Goal: Transaction & Acquisition: Register for event/course

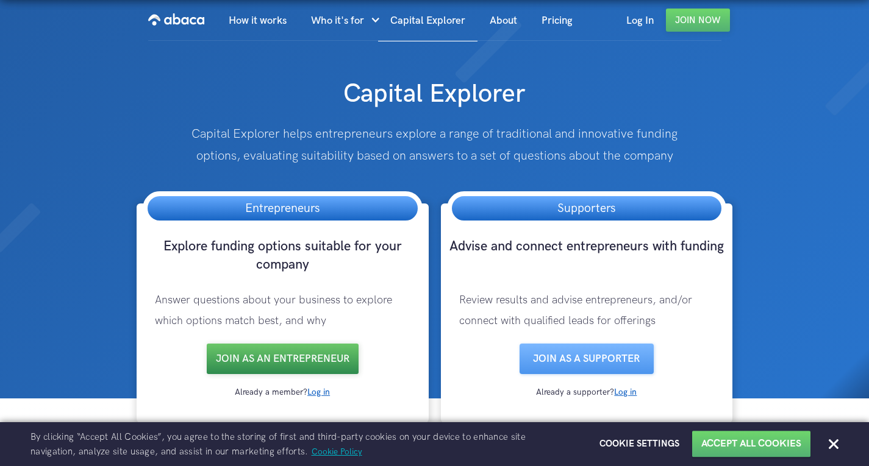
click at [305, 363] on link "Join as an entrepreneur" at bounding box center [283, 359] width 152 height 30
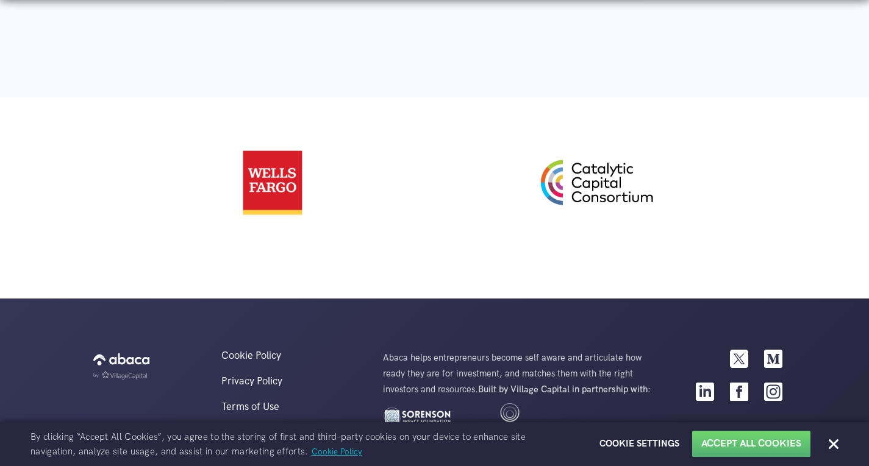
scroll to position [2679, 0]
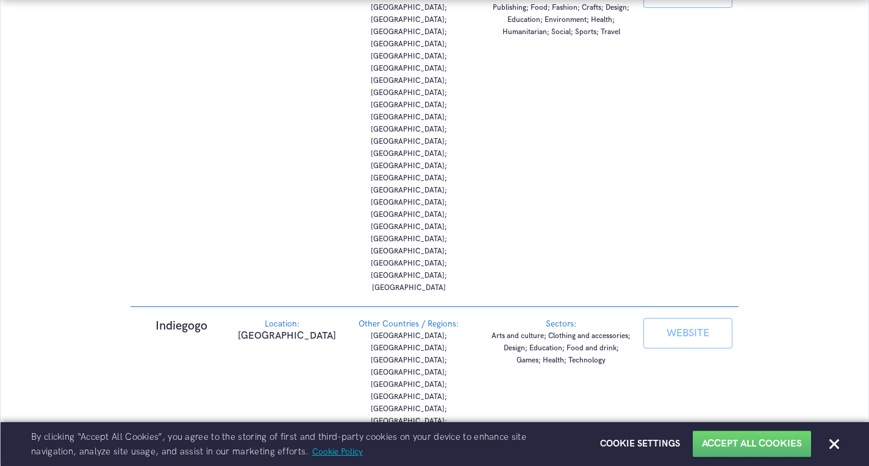
scroll to position [3329, 0]
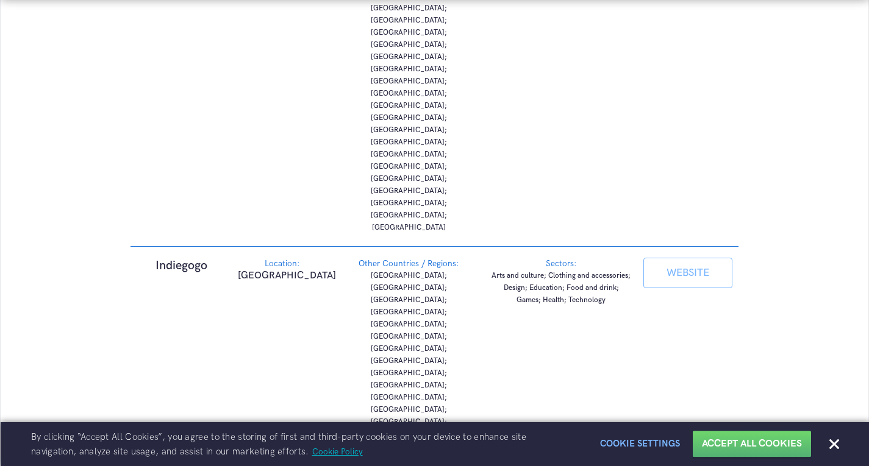
click at [641, 450] on button "Cookie Settings" at bounding box center [640, 444] width 80 height 12
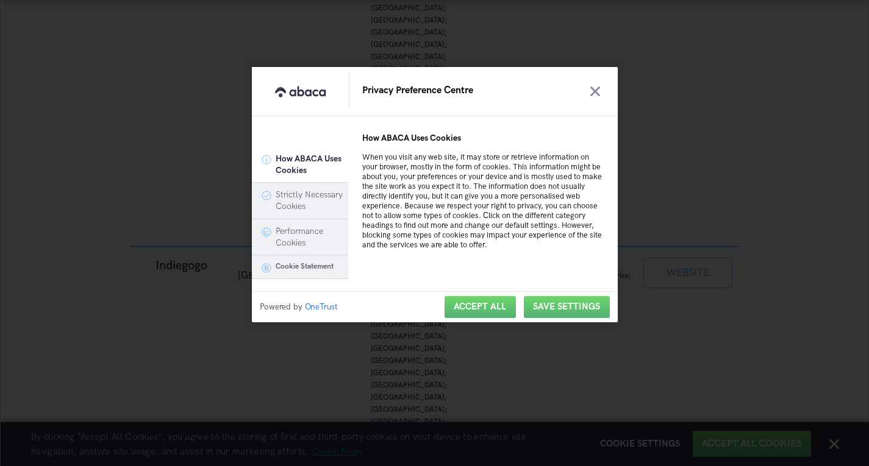
click at [320, 204] on button "Strictly Necessary Cookies" at bounding box center [309, 201] width 67 height 23
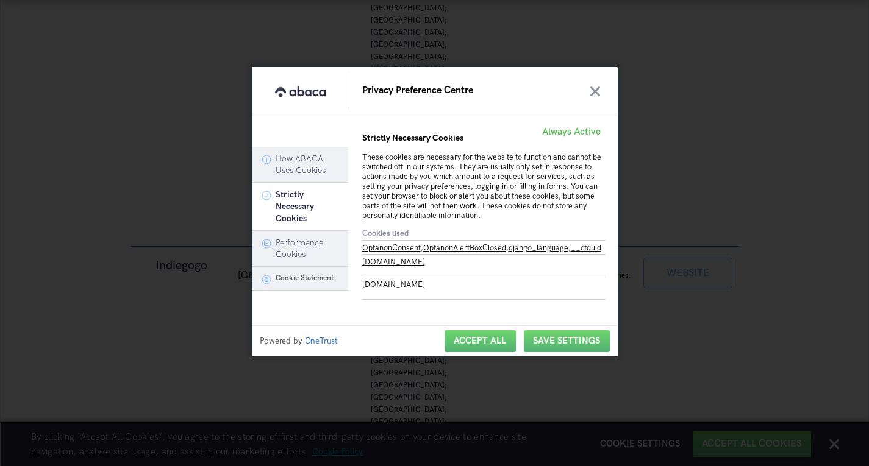
click at [298, 245] on button "Performance Cookies" at bounding box center [309, 249] width 67 height 23
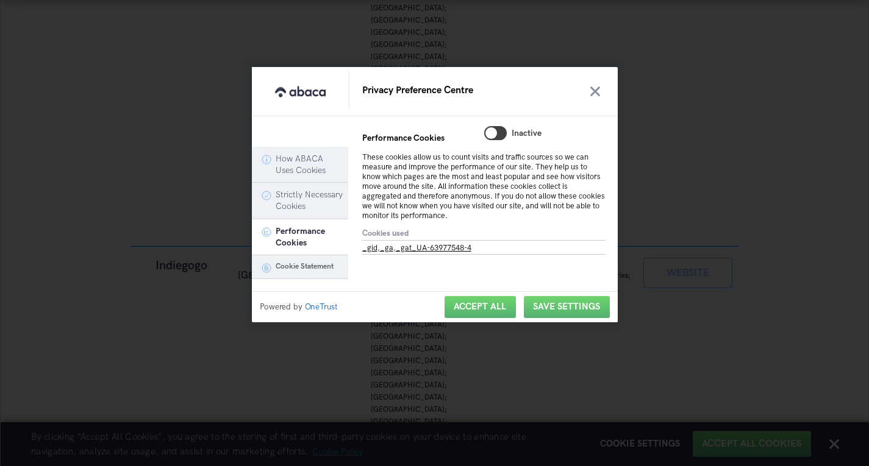
click at [298, 259] on p "Cookie Statement" at bounding box center [300, 267] width 85 height 22
click at [307, 273] on p "Cookie Statement" at bounding box center [300, 267] width 85 height 22
click at [317, 212] on button "Strictly Necessary Cookies" at bounding box center [309, 201] width 67 height 23
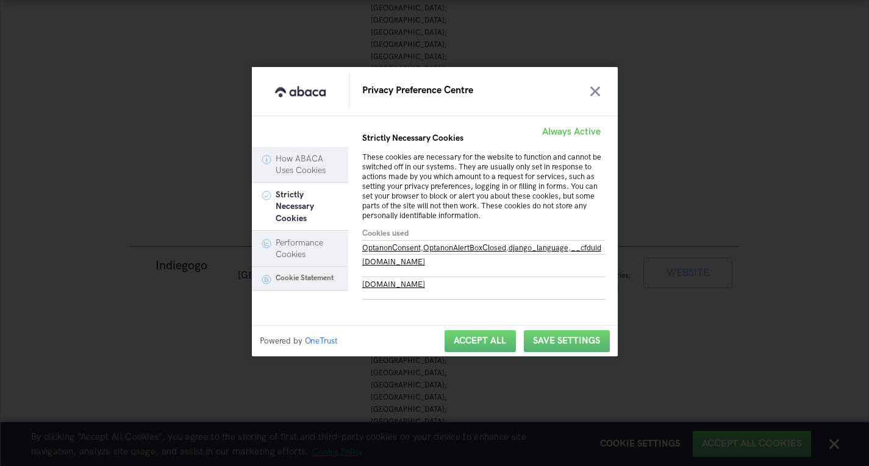
click at [309, 170] on button "How ABACA Uses Cookies" at bounding box center [309, 165] width 67 height 23
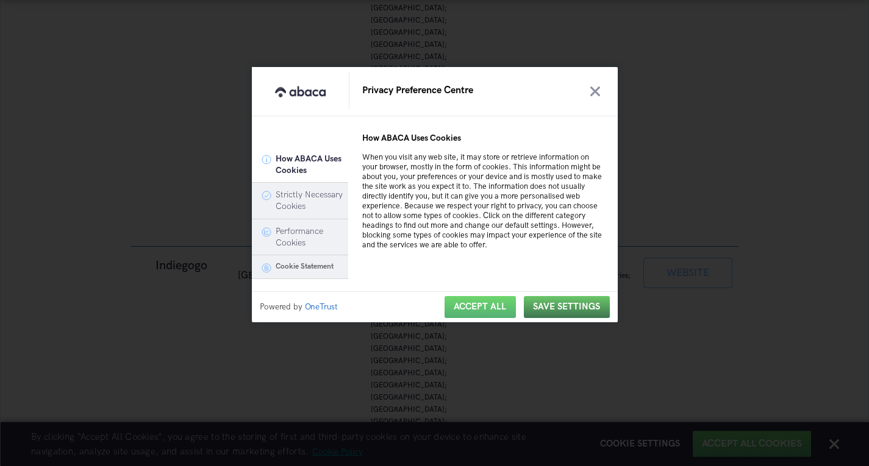
click at [551, 306] on button "Save Settings" at bounding box center [566, 307] width 67 height 10
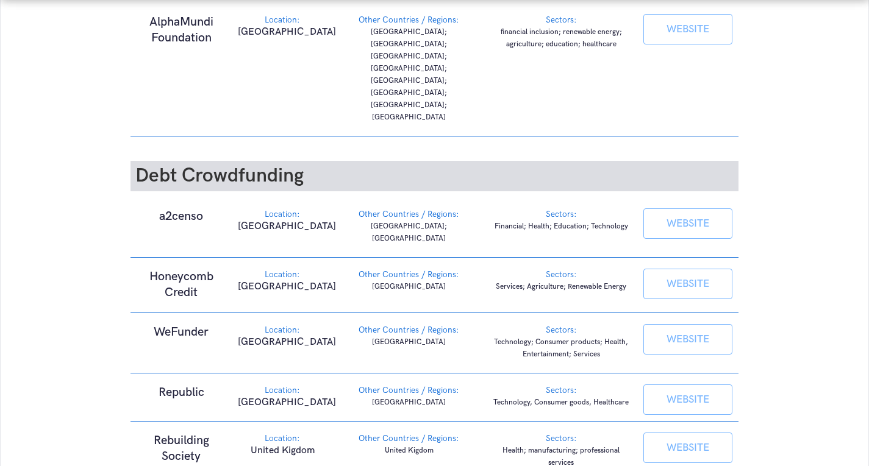
scroll to position [310, 0]
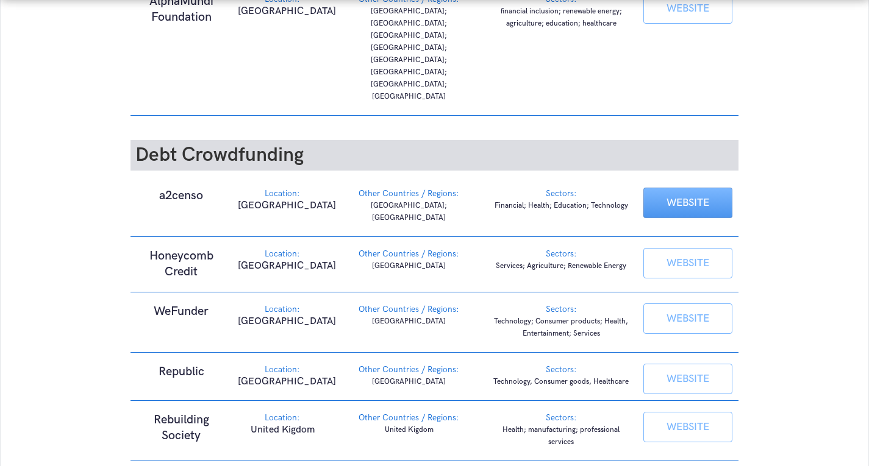
click at [715, 188] on link "WEBSITE" at bounding box center [687, 203] width 89 height 30
